Goal: Task Accomplishment & Management: Use online tool/utility

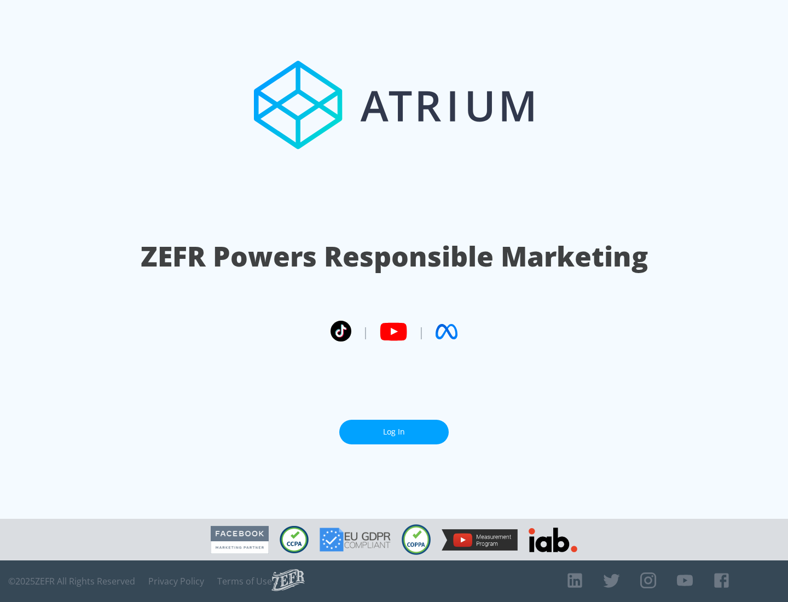
click at [394, 432] on link "Log In" at bounding box center [393, 432] width 109 height 25
